Goal: Information Seeking & Learning: Learn about a topic

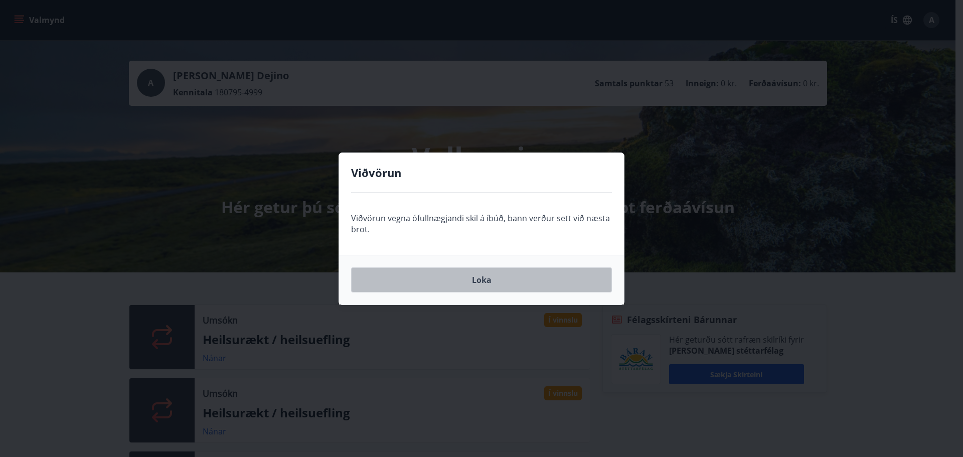
click at [493, 280] on button "Loka" at bounding box center [481, 279] width 261 height 25
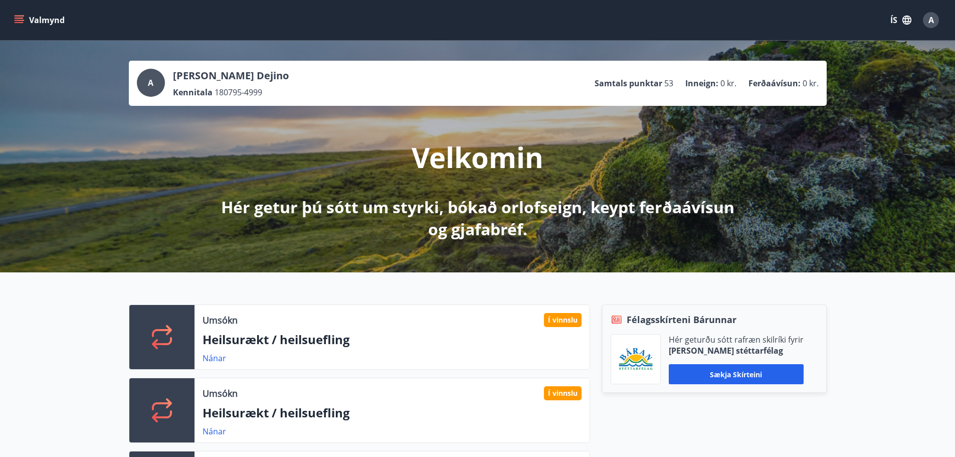
click at [25, 20] on button "Valmynd" at bounding box center [40, 20] width 57 height 18
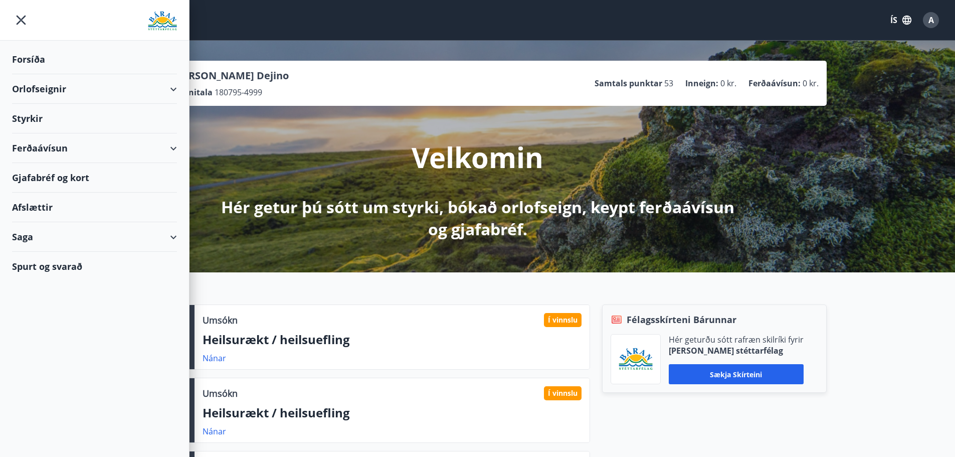
click at [34, 232] on div "Saga" at bounding box center [94, 237] width 165 height 30
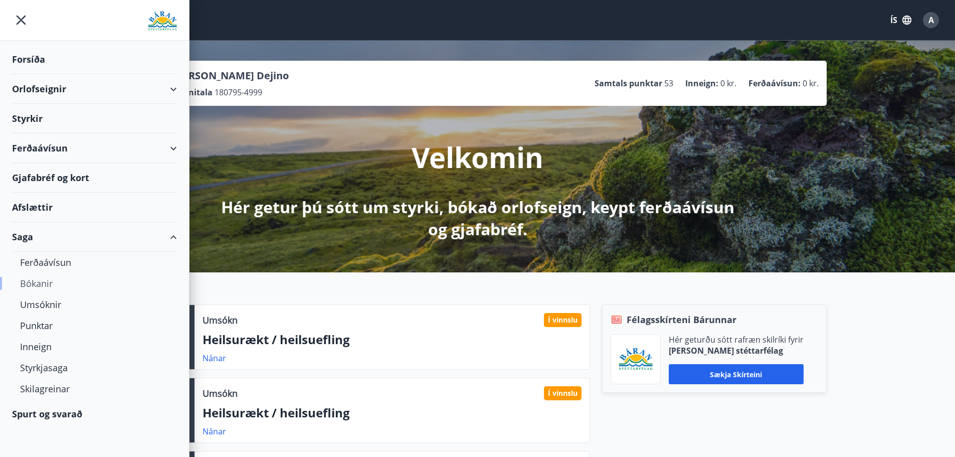
click at [47, 287] on div "Bókanir" at bounding box center [94, 283] width 149 height 21
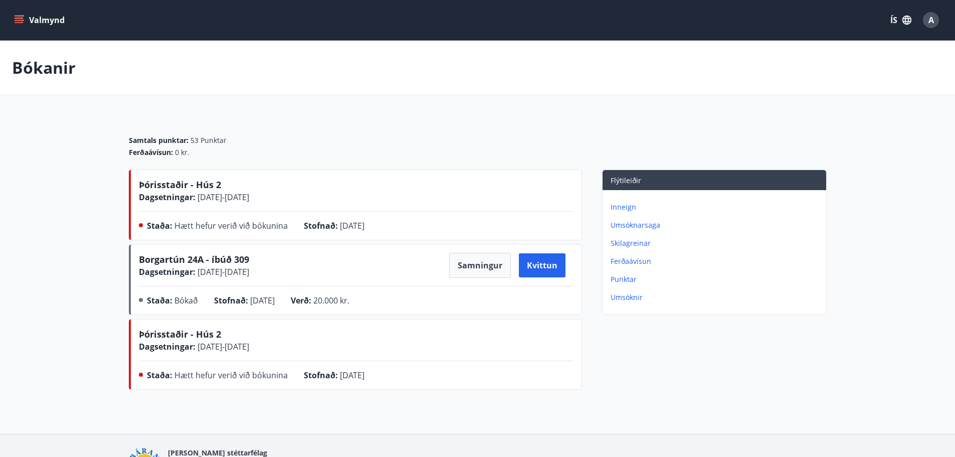
click at [930, 18] on span "A" at bounding box center [931, 20] width 6 height 11
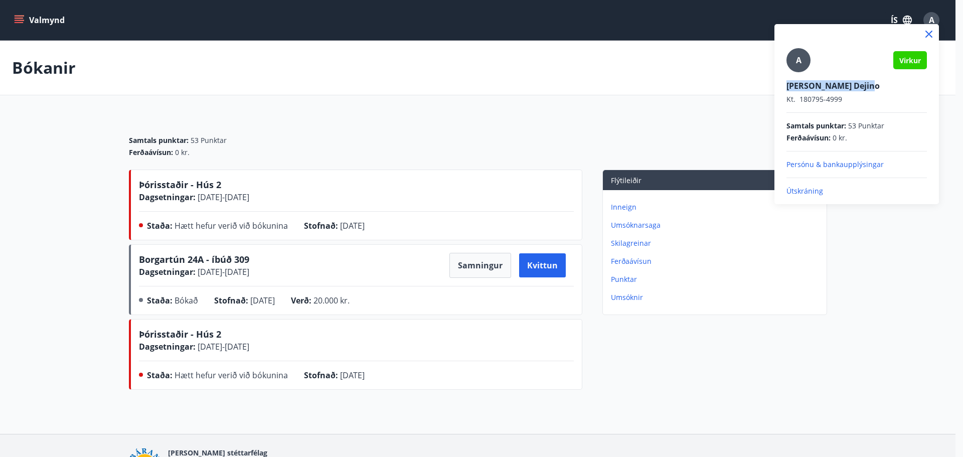
drag, startPoint x: 868, startPoint y: 87, endPoint x: 780, endPoint y: 87, distance: 88.7
click at [780, 87] on div "A Virkur Arnie Navaja Dejino Kt. 180795-4999 Samtals punktar : 53 Punktar Ferða…" at bounding box center [856, 110] width 164 height 172
copy p "Arnie Navaja Dejino"
click at [20, 22] on div at bounding box center [481, 228] width 963 height 457
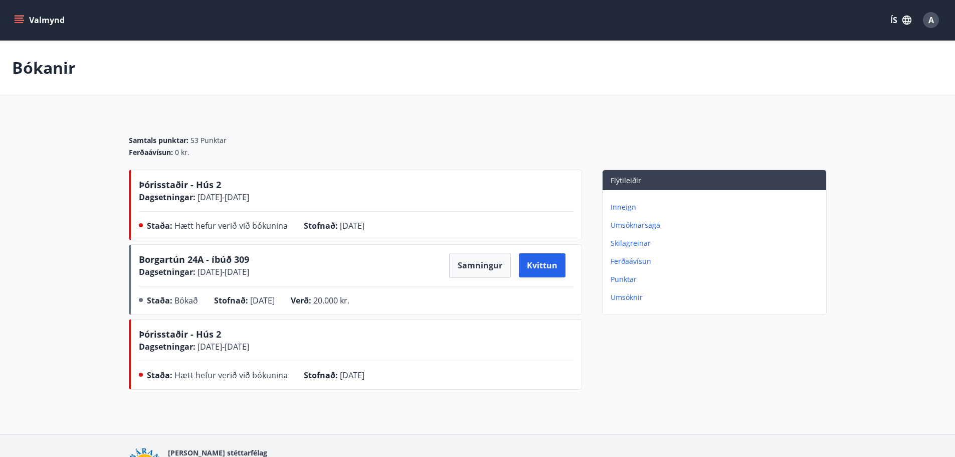
click at [20, 21] on icon "menu" at bounding box center [20, 20] width 11 height 1
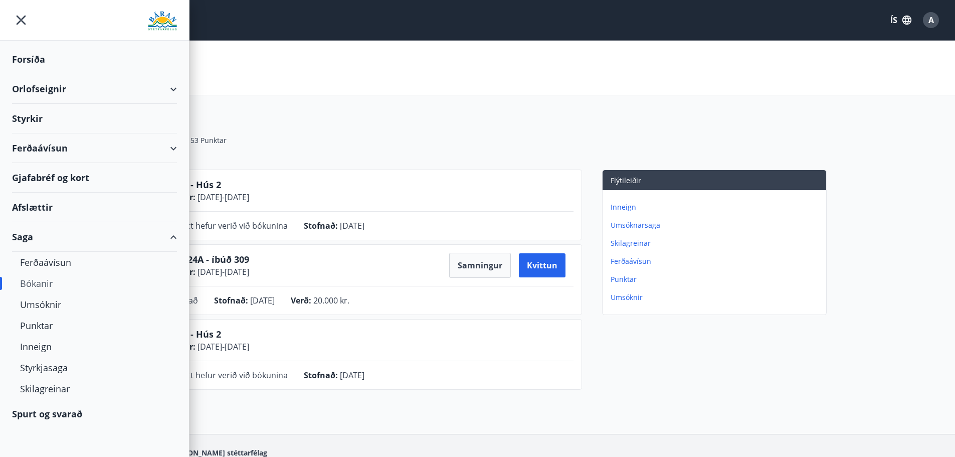
click at [33, 94] on div "Orlofseignir" at bounding box center [94, 89] width 165 height 30
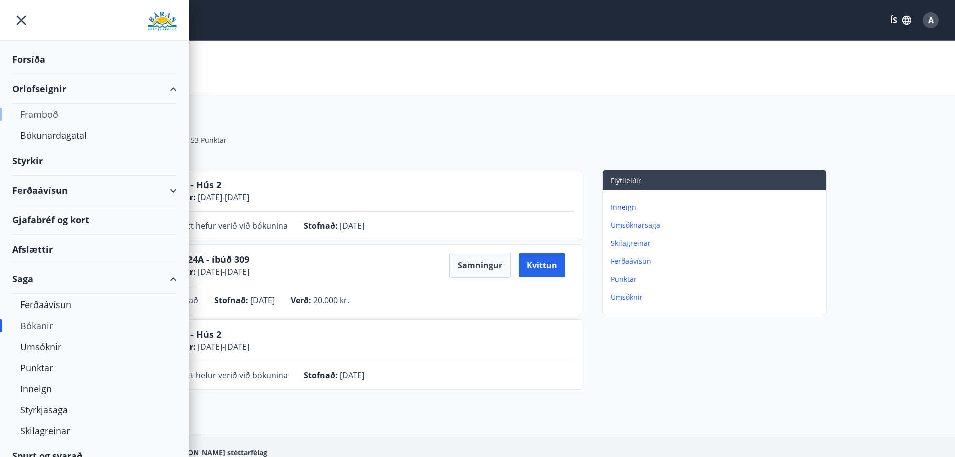
click at [39, 119] on div "Framboð" at bounding box center [94, 114] width 149 height 21
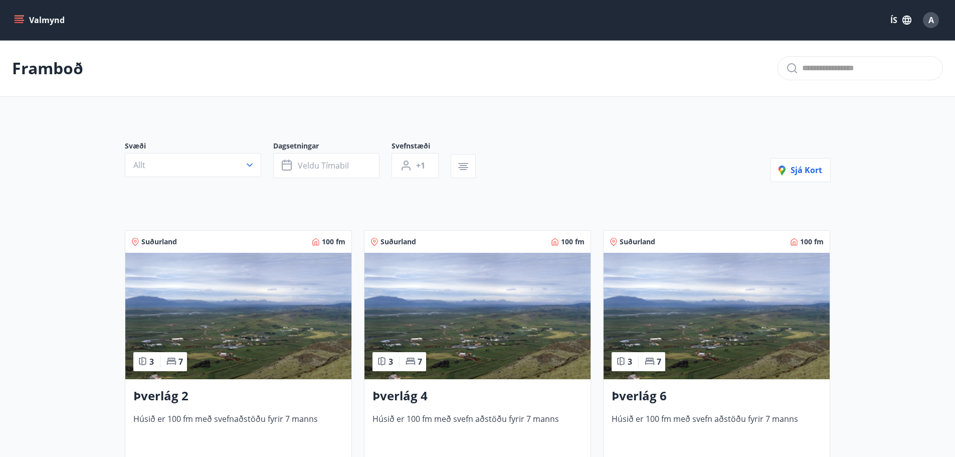
scroll to position [100, 0]
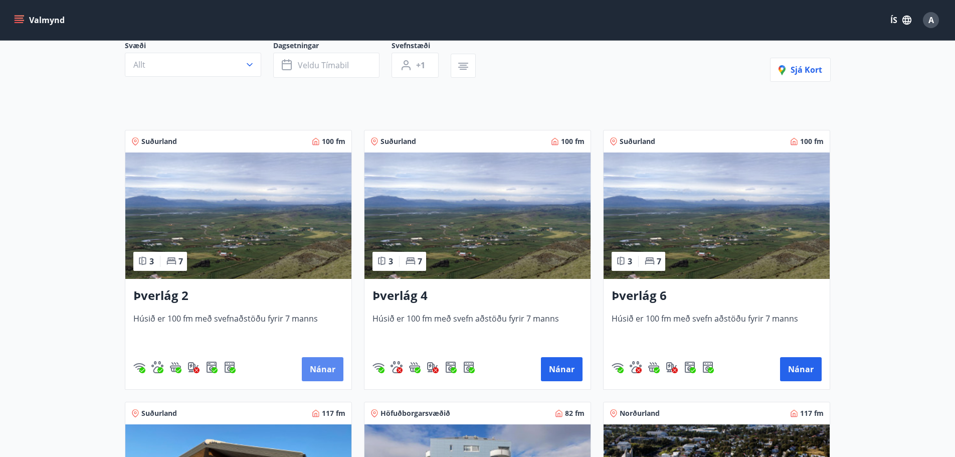
click at [320, 365] on button "Nánar" at bounding box center [323, 369] width 42 height 24
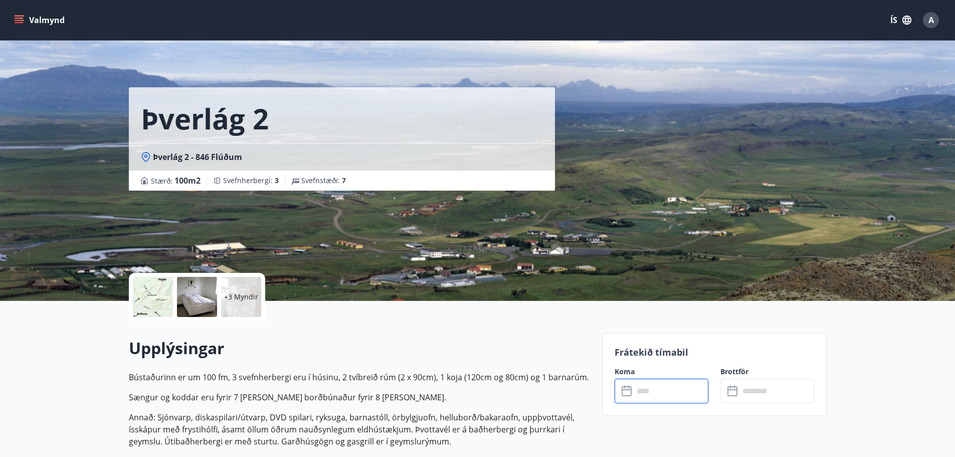
click at [634, 386] on input "text" at bounding box center [671, 390] width 75 height 25
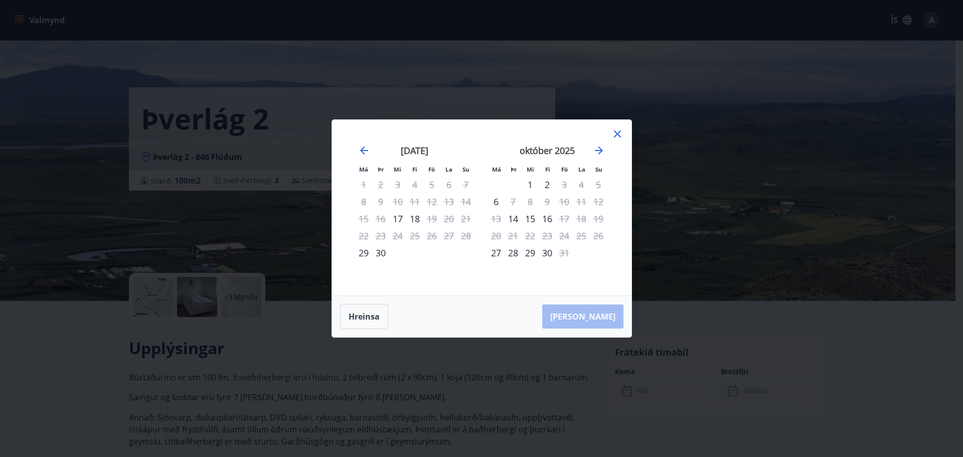
click at [618, 134] on icon at bounding box center [617, 134] width 12 height 12
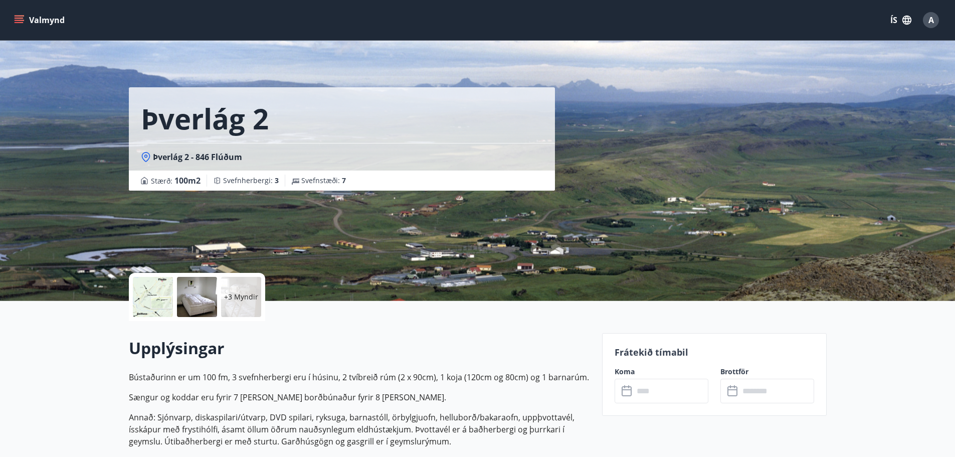
click at [675, 171] on div "Þverlág 2 Þverlág 2 - 846 Flúðum Stærð : 100 m2 Svefnherbergi : 3 Svefnstæði : 7" at bounding box center [478, 150] width 698 height 301
click at [757, 391] on input "text" at bounding box center [776, 390] width 75 height 25
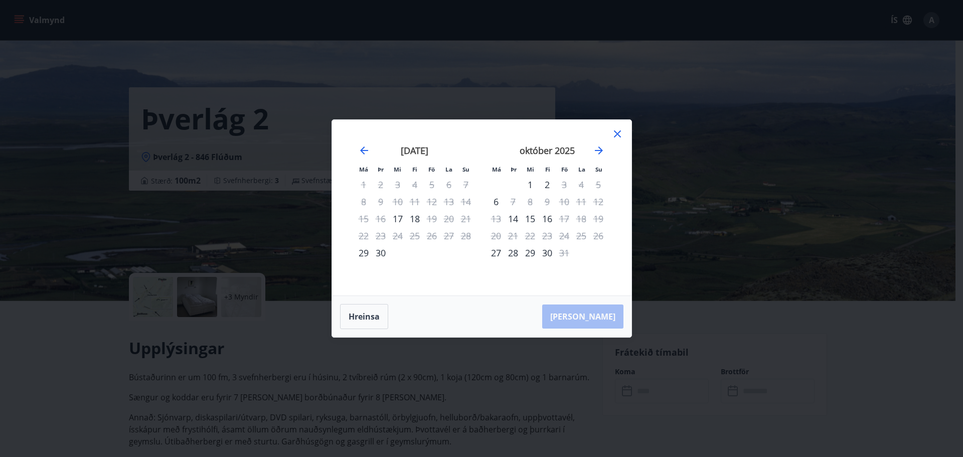
click at [621, 133] on icon at bounding box center [617, 134] width 12 height 12
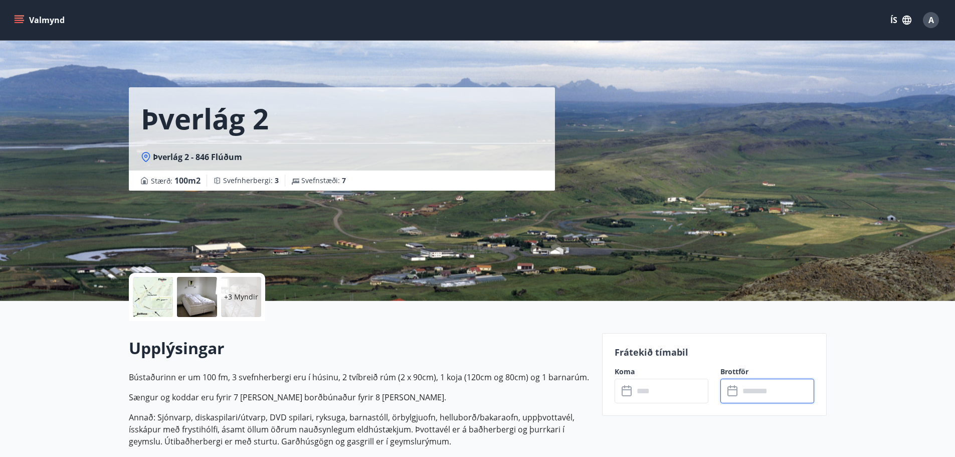
click at [728, 197] on div "Þverlág 2 Þverlág 2 - 846 Flúðum Stærð : 100 m2 Svefnherbergi : 3 Svefnstæði : 7" at bounding box center [478, 150] width 698 height 301
click at [644, 391] on input "text" at bounding box center [671, 390] width 75 height 25
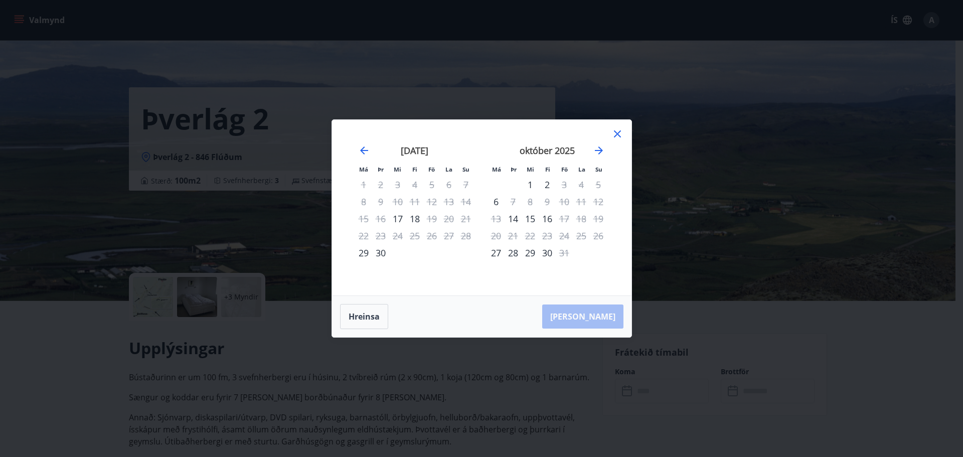
click at [621, 132] on icon at bounding box center [617, 134] width 12 height 12
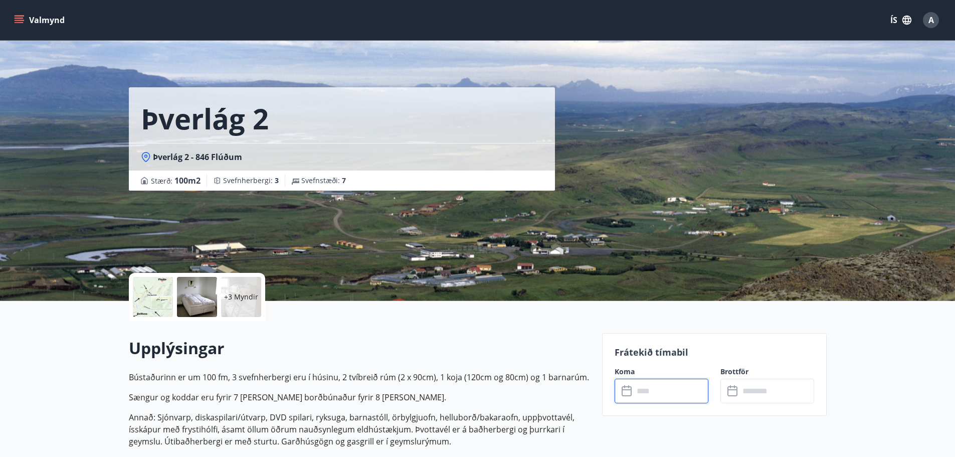
click at [659, 145] on div "Þverlág 2 Þverlág 2 - 846 Flúðum Stærð : 100 m2 Svefnherbergi : 3 Svefnstæði : 7" at bounding box center [478, 150] width 698 height 301
click at [20, 21] on icon "menu" at bounding box center [19, 20] width 10 height 10
click at [475, 262] on div "Þverlág 2 Þverlág 2 - 846 Flúðum Stærð : 100 m2 Svefnherbergi : 3 Svefnstæði : 7" at bounding box center [361, 150] width 465 height 301
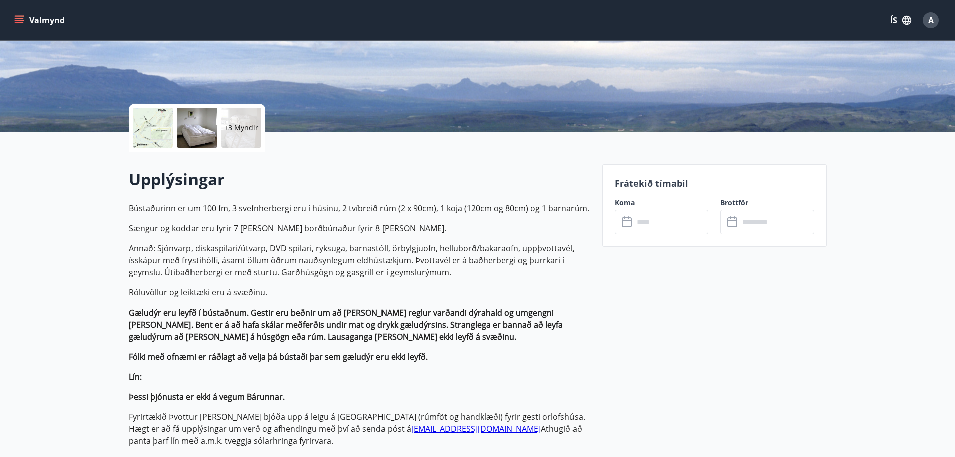
scroll to position [50, 0]
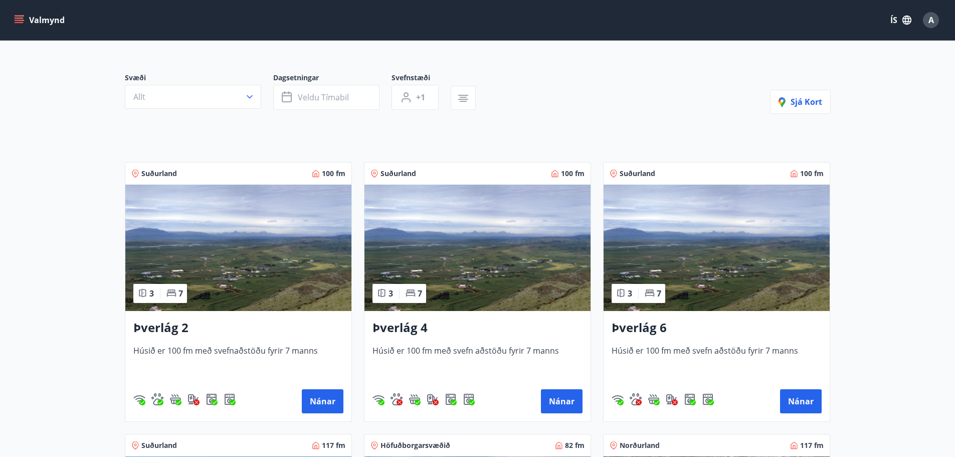
scroll to position [150, 0]
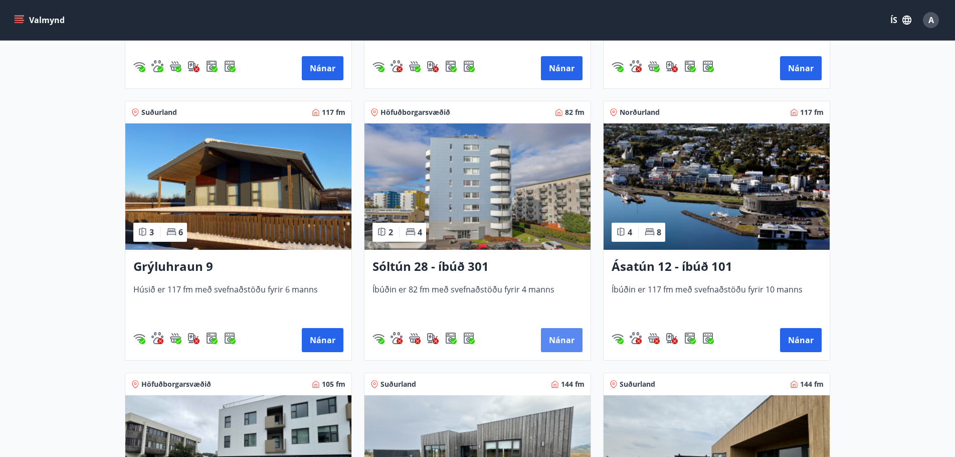
click at [563, 334] on button "Nánar" at bounding box center [562, 340] width 42 height 24
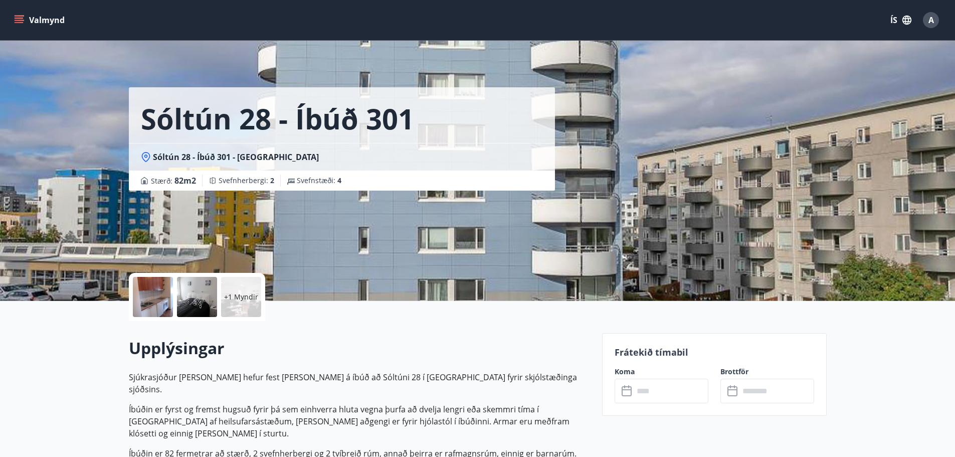
click at [639, 396] on input "text" at bounding box center [671, 390] width 75 height 25
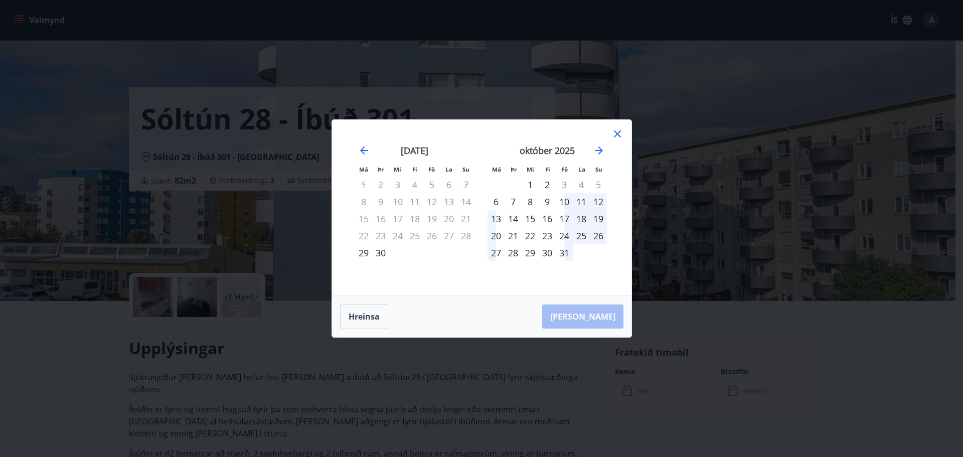
click at [513, 234] on div "21" at bounding box center [512, 235] width 17 height 17
click at [532, 234] on div "22" at bounding box center [529, 235] width 17 height 17
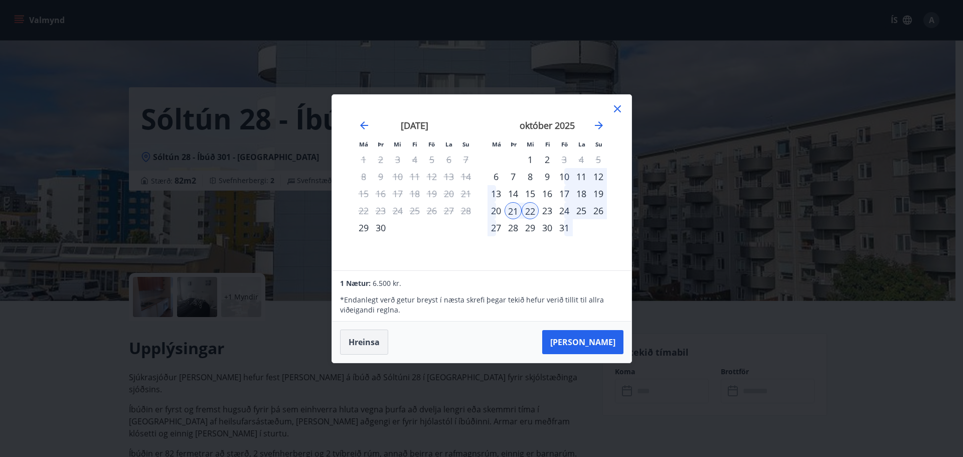
click at [365, 347] on button "Hreinsa" at bounding box center [364, 341] width 48 height 25
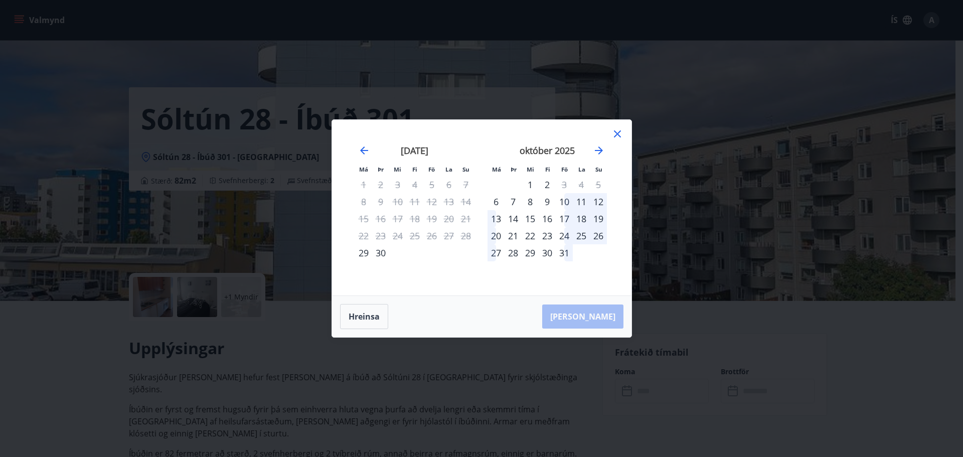
click at [612, 133] on icon at bounding box center [617, 134] width 12 height 12
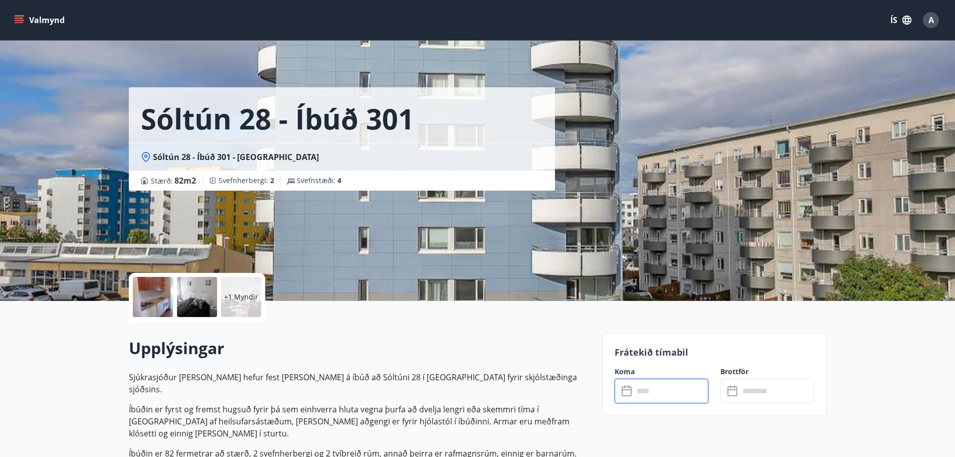
click at [932, 14] on div "A" at bounding box center [931, 20] width 16 height 16
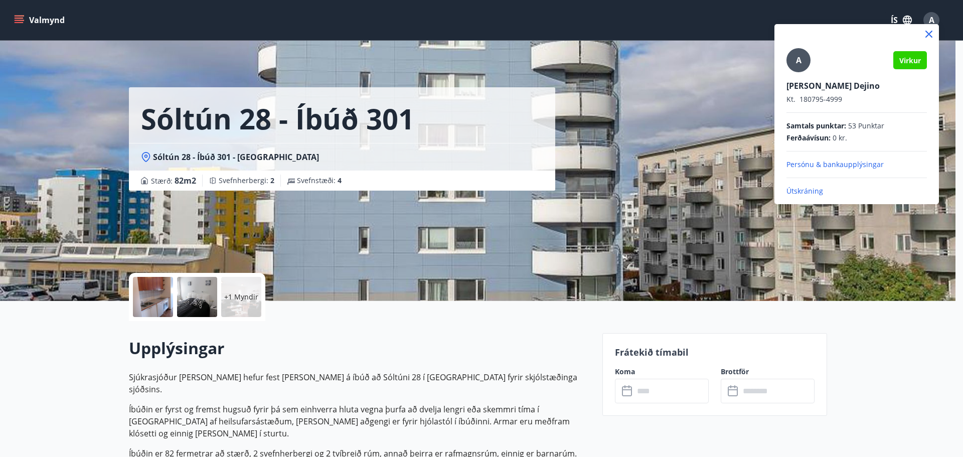
click at [820, 164] on p "Persónu & bankaupplýsingar" at bounding box center [856, 164] width 140 height 10
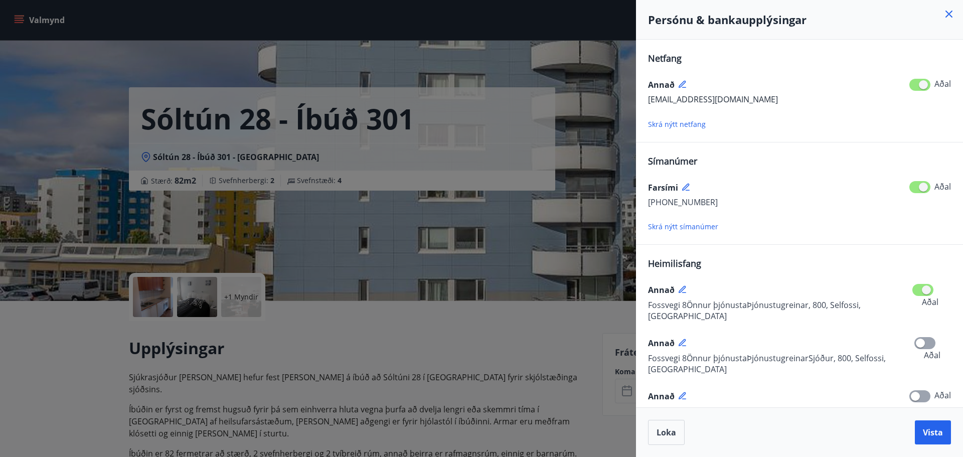
click at [949, 13] on icon at bounding box center [948, 14] width 7 height 7
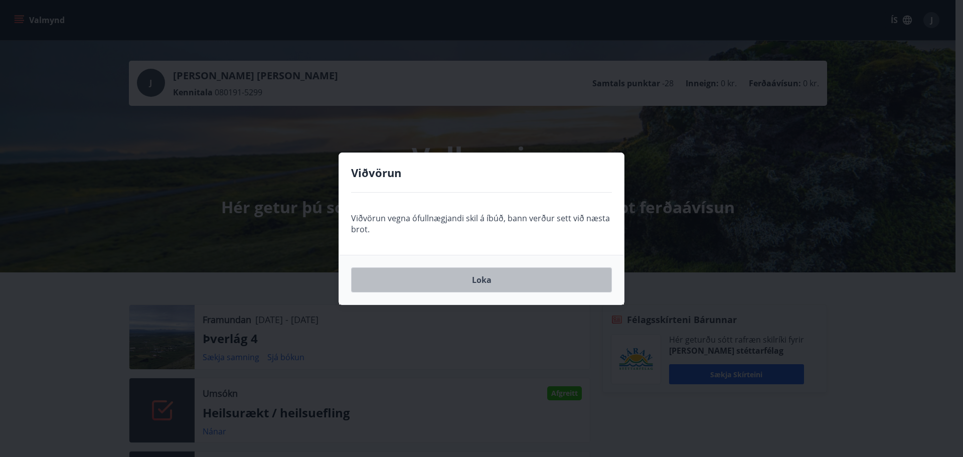
click at [493, 277] on button "Loka" at bounding box center [481, 279] width 261 height 25
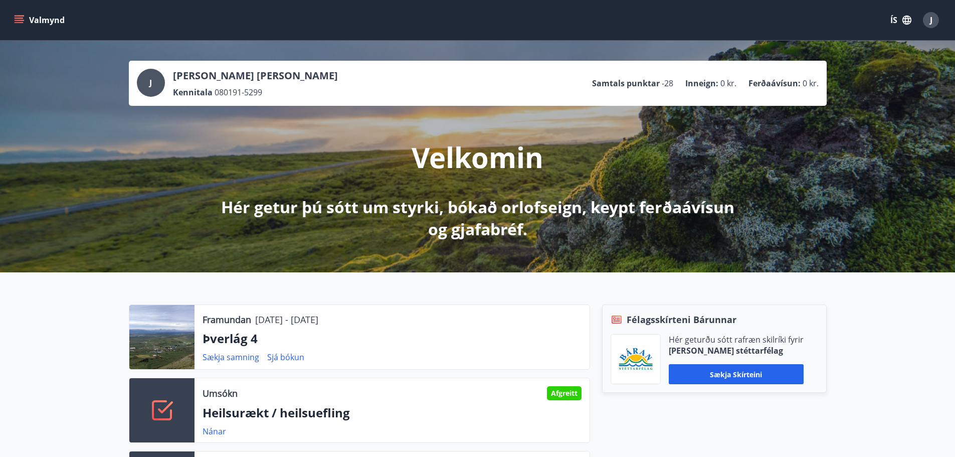
click at [16, 16] on icon "menu" at bounding box center [20, 16] width 11 height 1
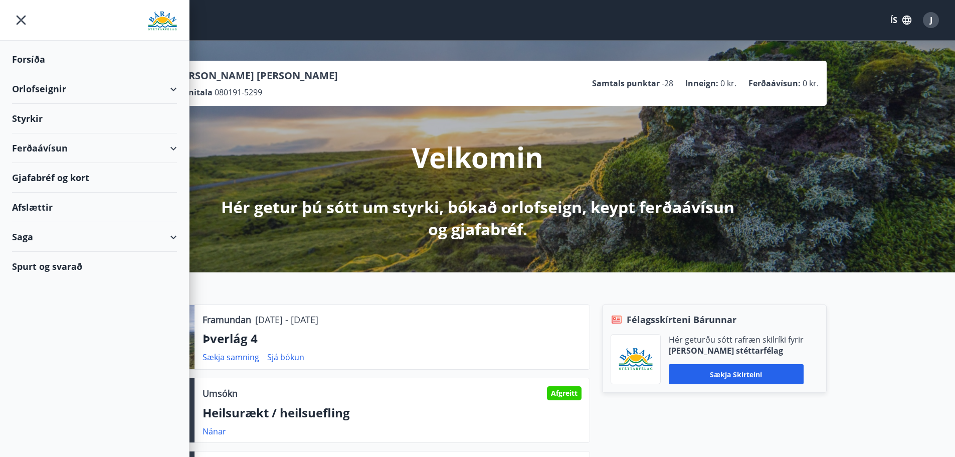
click at [20, 237] on div "Saga" at bounding box center [94, 237] width 165 height 30
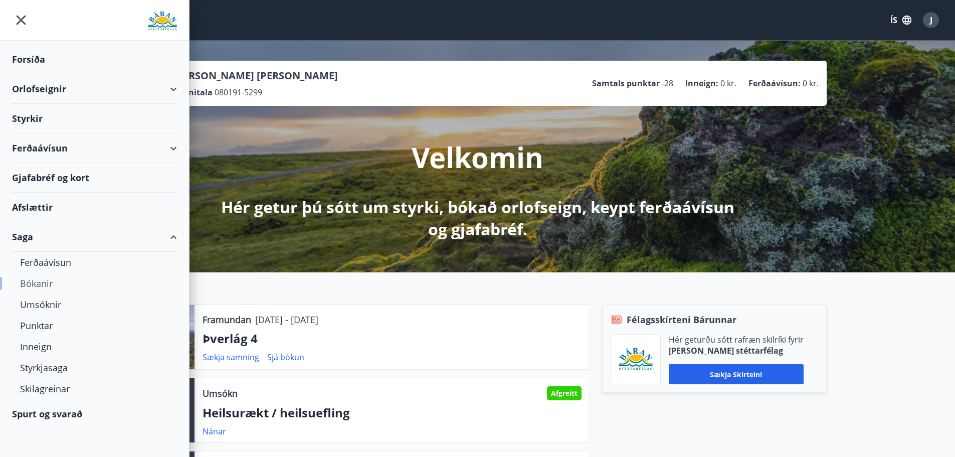
click at [34, 287] on div "Bókanir" at bounding box center [94, 283] width 149 height 21
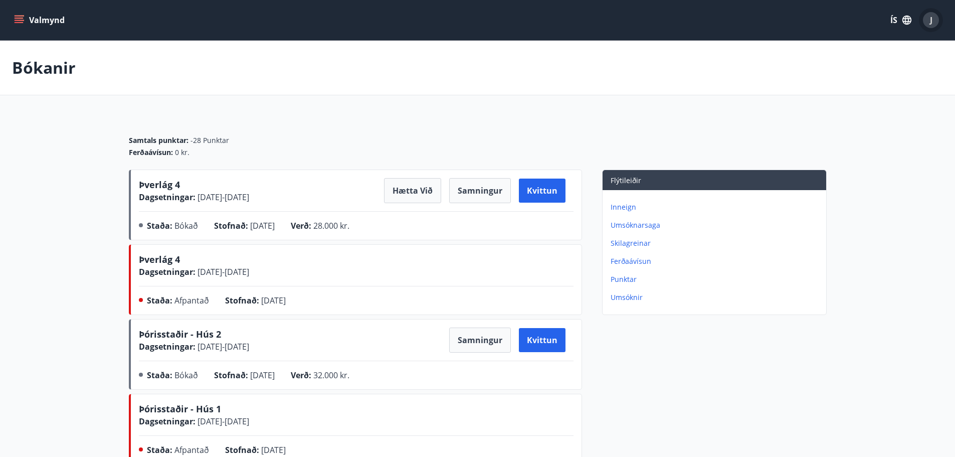
click at [934, 16] on div "J" at bounding box center [931, 20] width 16 height 16
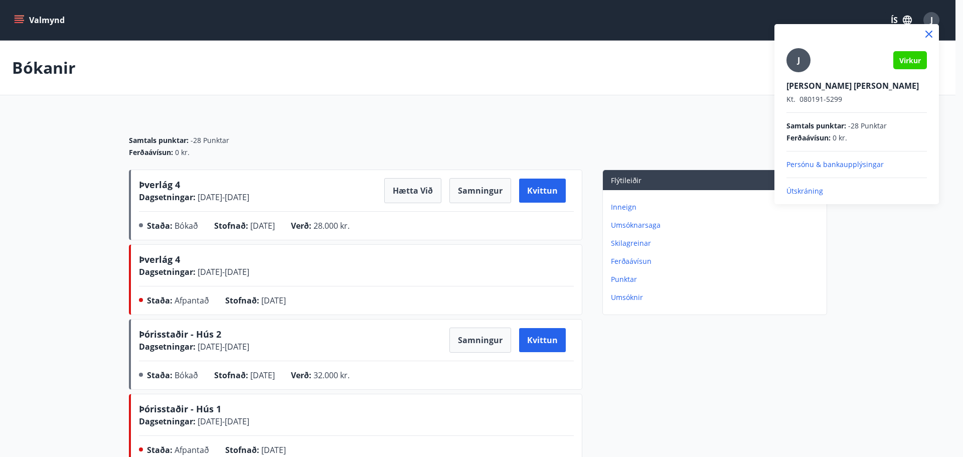
click at [828, 165] on p "Persónu & bankaupplýsingar" at bounding box center [856, 164] width 140 height 10
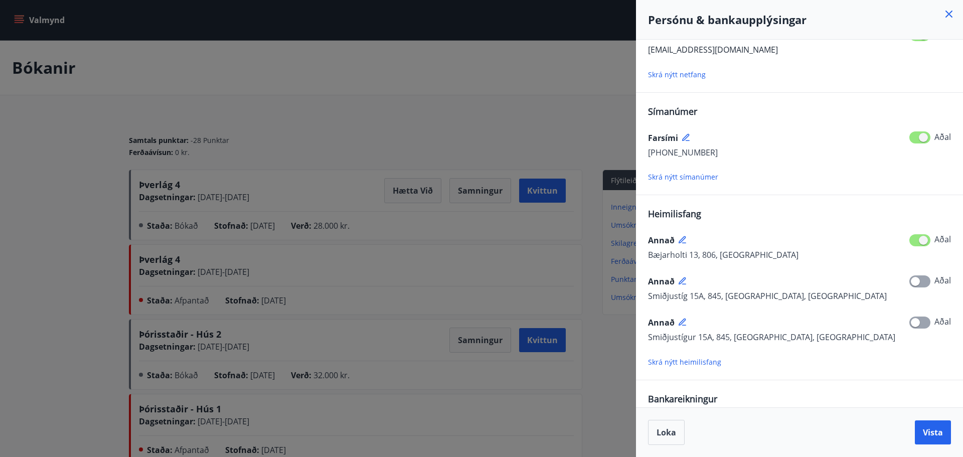
scroll to position [100, 0]
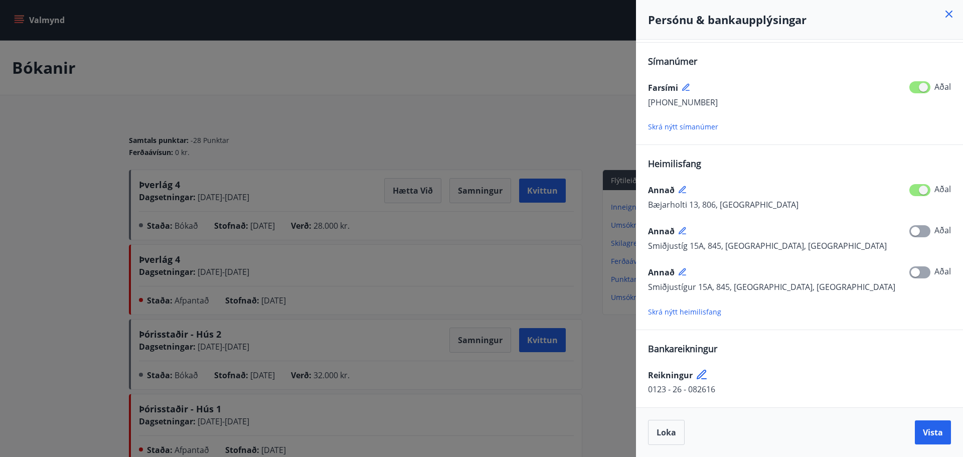
click at [509, 91] on div at bounding box center [481, 228] width 963 height 457
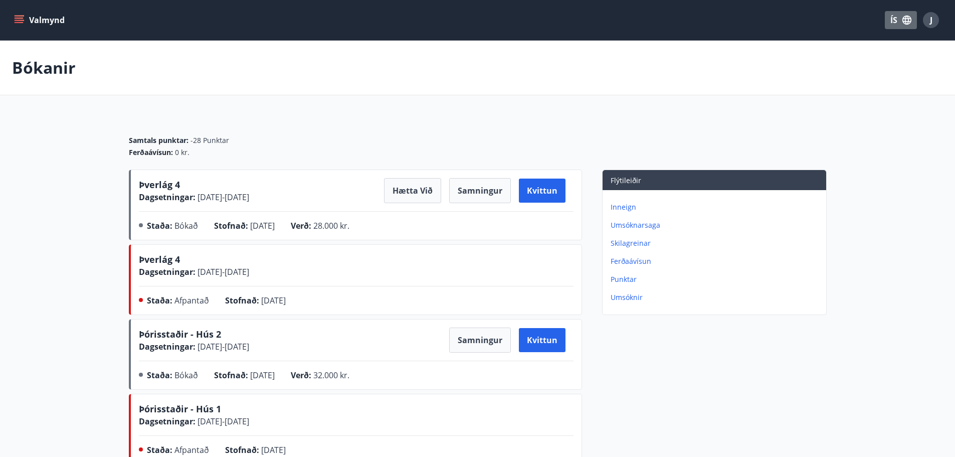
click at [892, 20] on button "ÍS" at bounding box center [901, 20] width 32 height 18
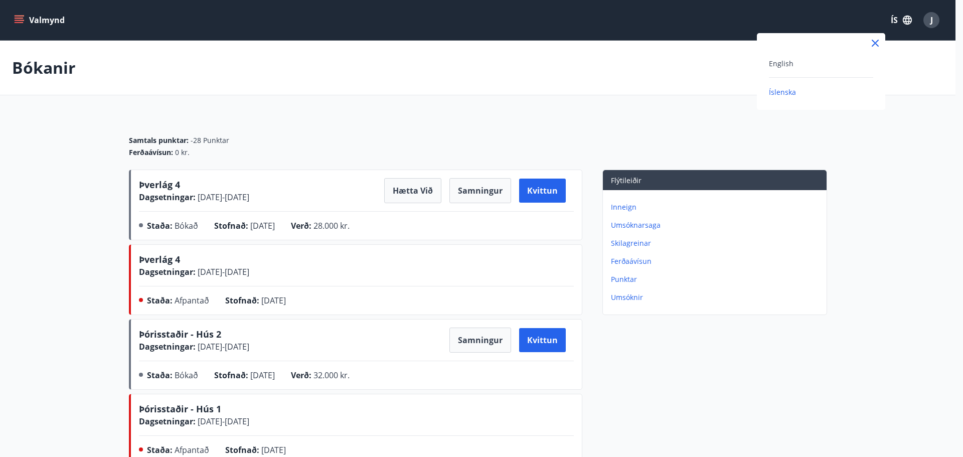
click at [888, 20] on div at bounding box center [481, 228] width 963 height 457
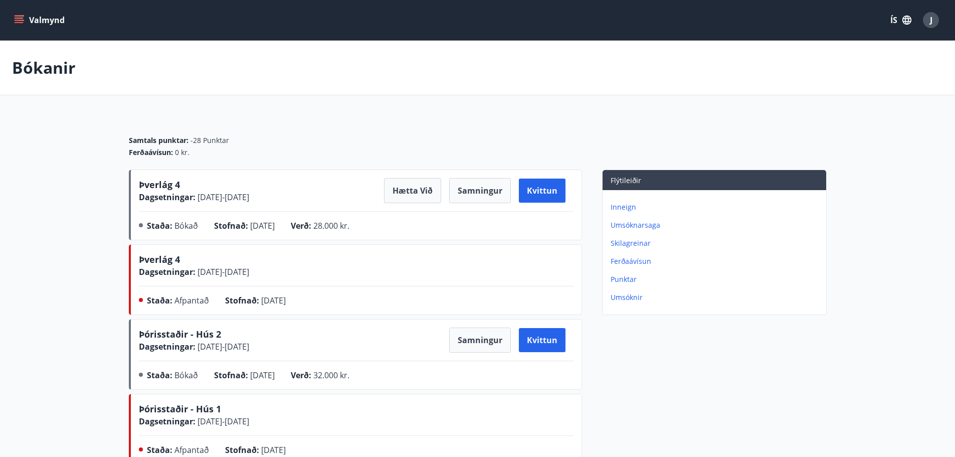
click at [924, 20] on div "J" at bounding box center [931, 20] width 16 height 16
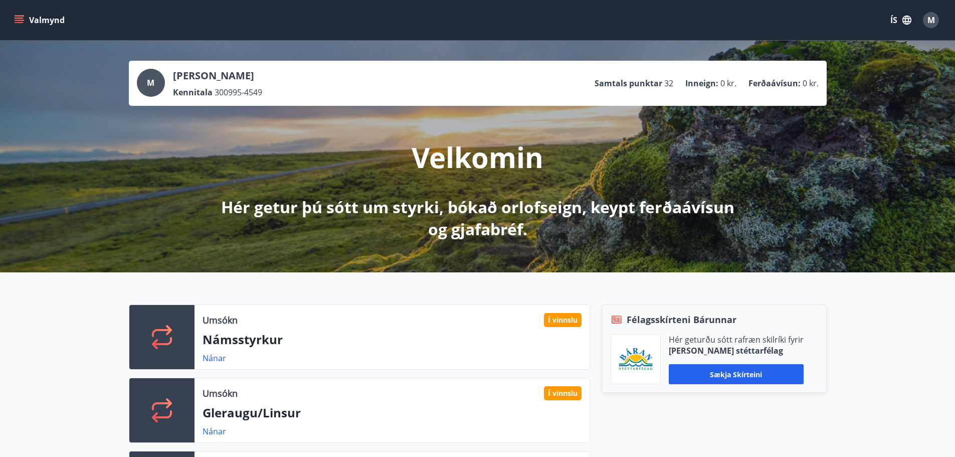
click at [12, 15] on button "Valmynd" at bounding box center [40, 20] width 57 height 18
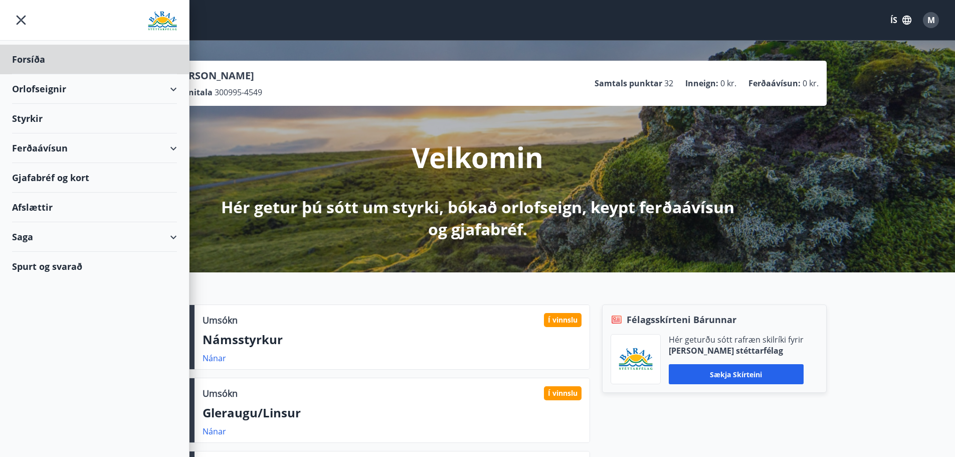
click at [35, 120] on div "Styrkir" at bounding box center [94, 119] width 165 height 30
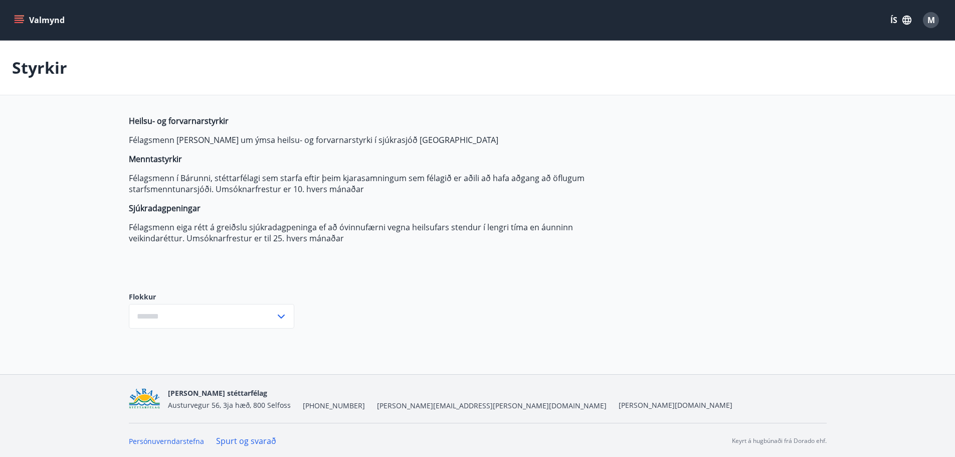
type input "***"
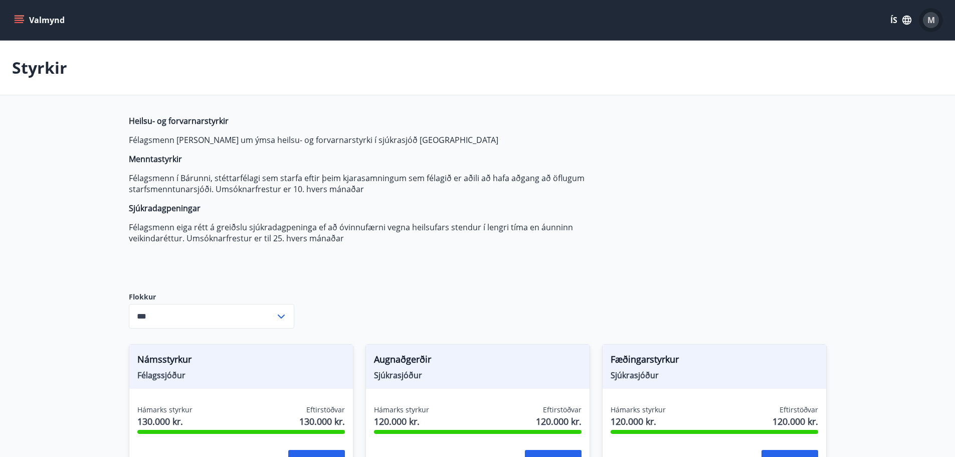
click at [932, 19] on span "M" at bounding box center [931, 20] width 8 height 11
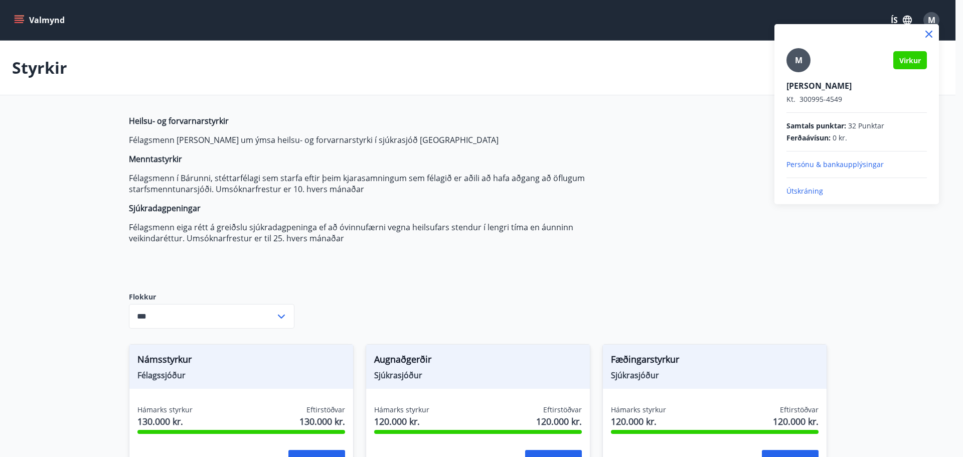
click at [818, 192] on p "Útskráning" at bounding box center [856, 191] width 140 height 10
